Goal: Task Accomplishment & Management: Use online tool/utility

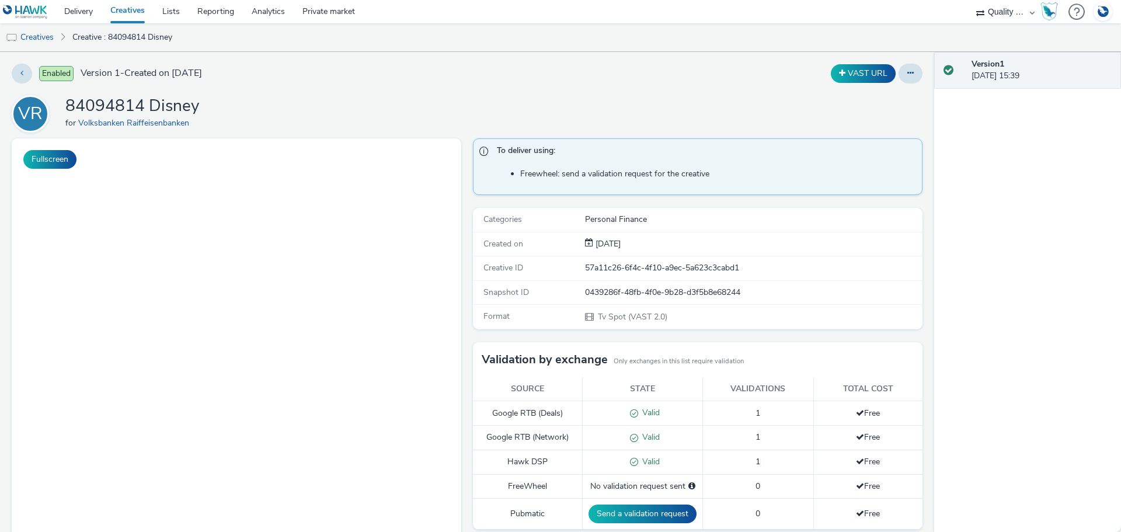
select select "c14206b5-f91a-4a47-b906-eb0b53462d55"
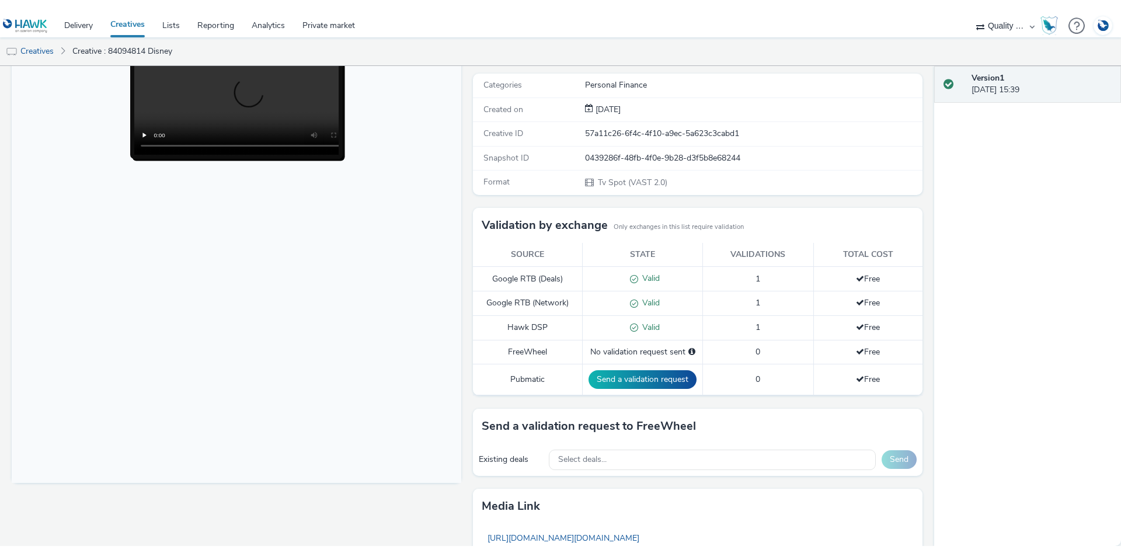
scroll to position [90, 0]
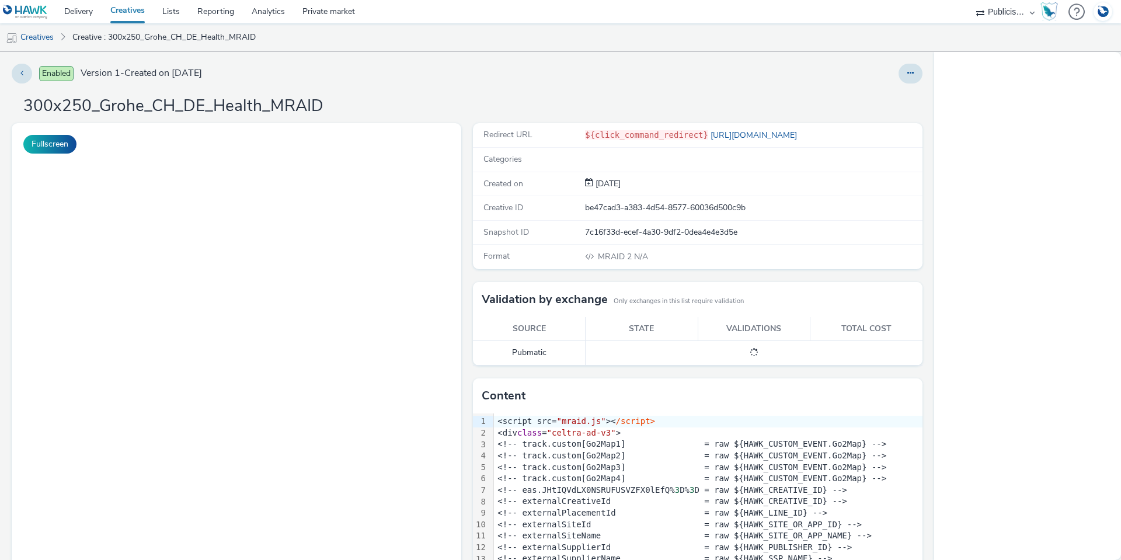
select select "a1548b1e-0fde-418e-992c-2e089afb3761"
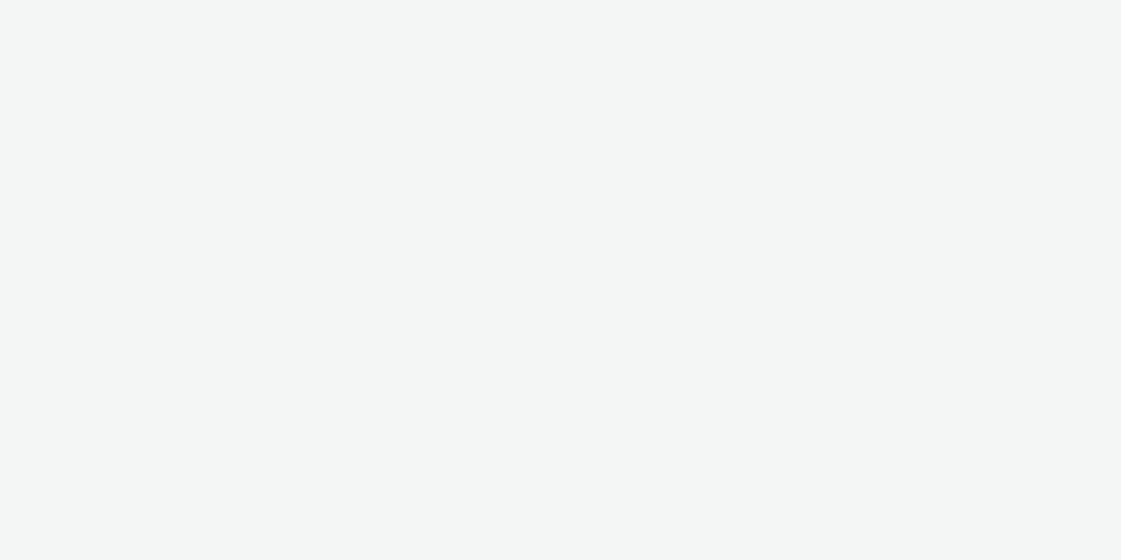
select select "a1548b1e-0fde-418e-992c-2e089afb3761"
